Goal: Navigation & Orientation: Find specific page/section

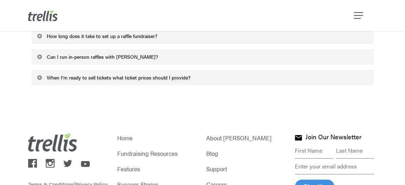
scroll to position [2044, 0]
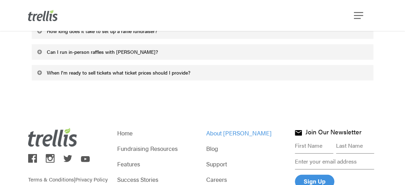
click at [222, 128] on link "About [PERSON_NAME]" at bounding box center [247, 133] width 82 height 10
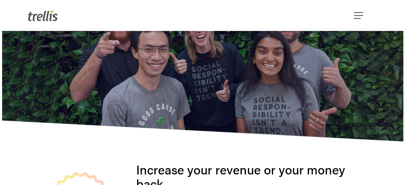
scroll to position [111, 0]
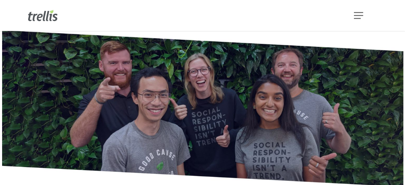
click at [42, 14] on img at bounding box center [43, 15] width 30 height 11
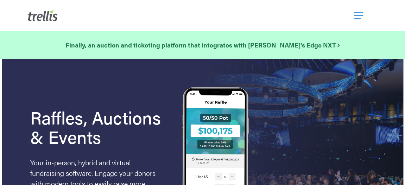
click at [356, 16] on span "Navigation Menu" at bounding box center [358, 16] width 9 height 12
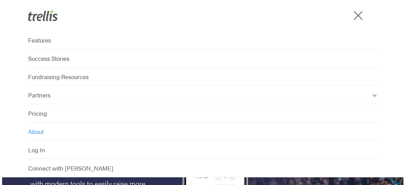
click at [38, 130] on span "About" at bounding box center [35, 132] width 15 height 8
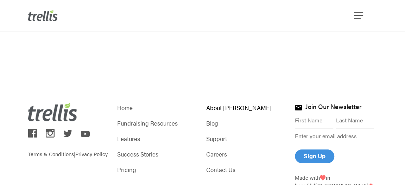
scroll to position [1024, 0]
